Goal: Task Accomplishment & Management: Use online tool/utility

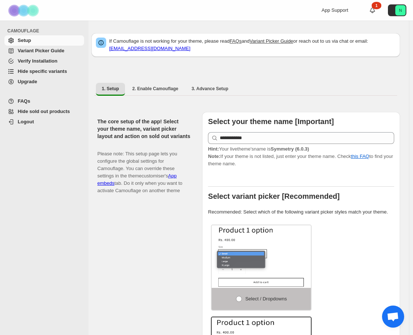
click at [46, 72] on span "Hide specific variants" at bounding box center [42, 72] width 49 height 6
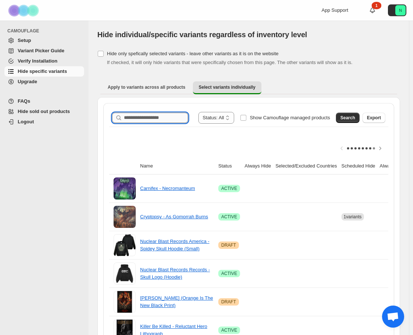
click at [143, 119] on input "Search product name" at bounding box center [156, 118] width 64 height 10
click at [177, 122] on input "Search product name" at bounding box center [156, 118] width 64 height 10
paste input "**********"
type input "**********"
click at [351, 116] on span "Search" at bounding box center [347, 118] width 15 height 6
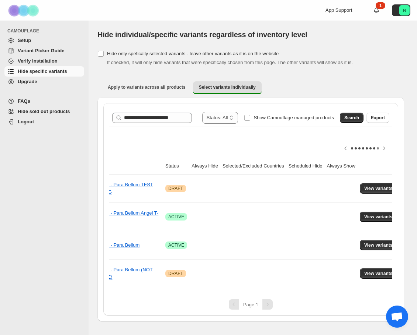
scroll to position [0, 55]
click at [364, 248] on span "View variants" at bounding box center [376, 246] width 28 height 6
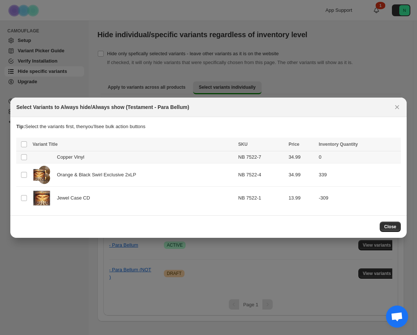
click at [84, 156] on span "Copper Vinyl" at bounding box center [72, 157] width 31 height 7
click at [310, 146] on span "Schedule hide" at bounding box center [305, 145] width 30 height 6
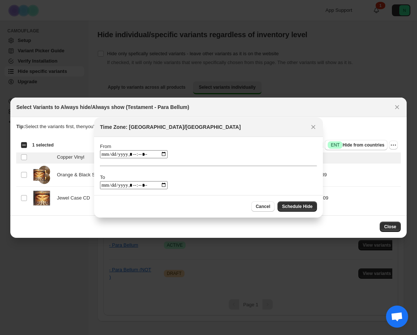
click at [167, 155] on input ":rf:" at bounding box center [133, 154] width 67 height 8
click at [167, 157] on input ":rf:" at bounding box center [133, 154] width 67 height 8
type input "**********"
click at [165, 186] on input ":rf:" at bounding box center [133, 185] width 67 height 8
click at [163, 189] on input ":rf:" at bounding box center [133, 185] width 67 height 8
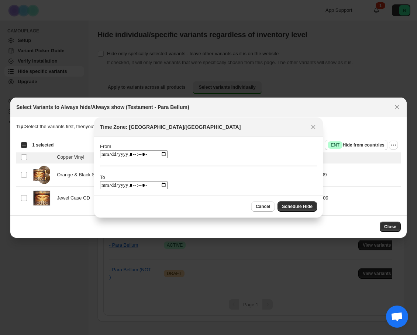
click at [164, 184] on input ":rf:" at bounding box center [133, 185] width 67 height 8
click at [166, 183] on input ":rf:" at bounding box center [133, 185] width 67 height 8
type input "**********"
click at [302, 203] on button "Schedule Hide" at bounding box center [296, 207] width 39 height 10
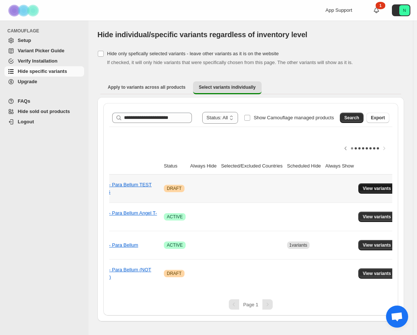
click at [379, 189] on span "View variants" at bounding box center [376, 189] width 28 height 6
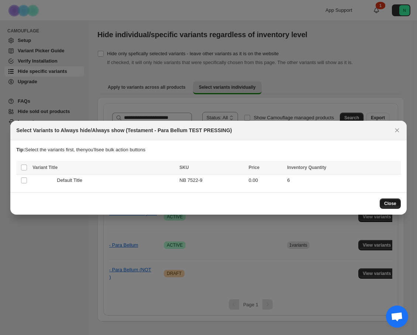
click at [394, 206] on span "Close" at bounding box center [390, 204] width 12 height 6
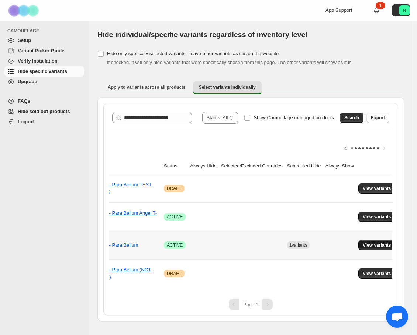
click at [373, 245] on span "View variants" at bounding box center [376, 246] width 28 height 6
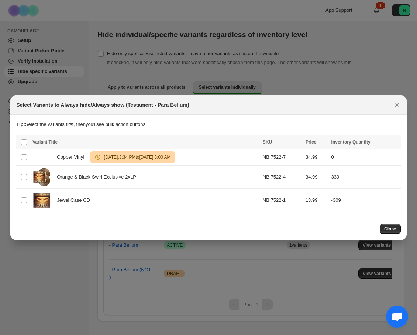
click at [115, 104] on h2 "Select Variants to Always hide/Always show (Testament - Para Bellum)" at bounding box center [102, 104] width 172 height 7
click at [396, 228] on button "Close" at bounding box center [389, 229] width 21 height 10
